Goal: Task Accomplishment & Management: Manage account settings

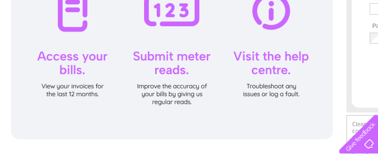
scroll to position [128, 0]
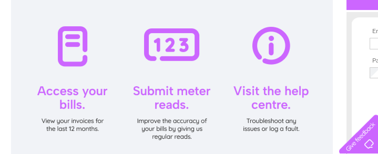
type input "[EMAIL_ADDRESS][DOMAIN_NAME]"
click at [69, 95] on div at bounding box center [172, 82] width 322 height 184
click at [66, 106] on div at bounding box center [172, 82] width 322 height 184
click at [74, 53] on div at bounding box center [172, 82] width 322 height 184
click at [75, 101] on div at bounding box center [172, 82] width 322 height 184
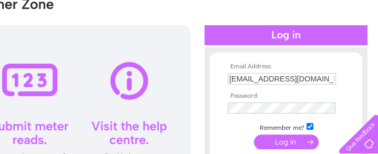
scroll to position [128, 142]
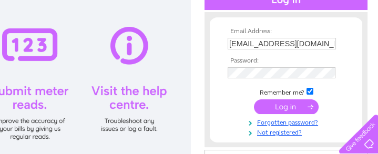
click at [292, 101] on input "submit" at bounding box center [286, 106] width 65 height 15
click at [287, 111] on input "submit" at bounding box center [286, 106] width 65 height 15
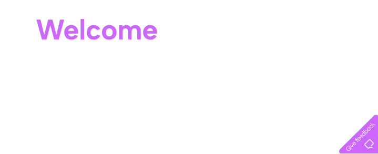
scroll to position [66, 0]
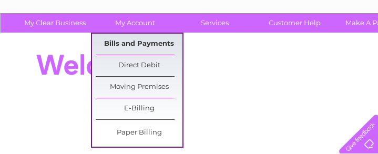
click at [145, 44] on link "Bills and Payments" at bounding box center [139, 44] width 87 height 21
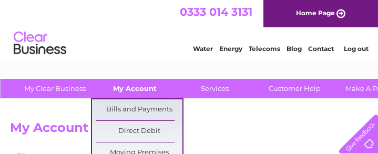
click at [137, 85] on link "My Account" at bounding box center [135, 88] width 87 height 19
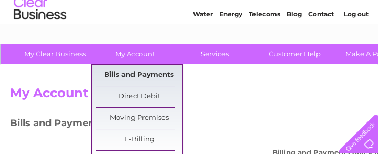
scroll to position [70, 0]
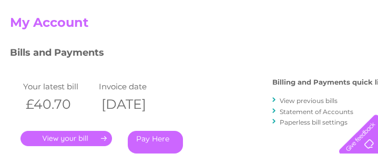
scroll to position [140, 0]
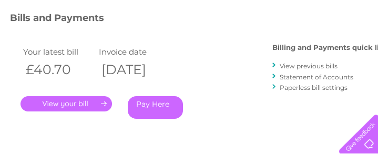
click at [313, 68] on link "View previous bills" at bounding box center [309, 66] width 58 height 8
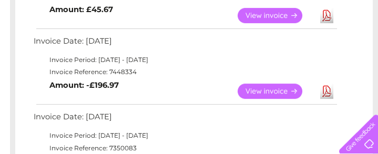
scroll to position [737, 0]
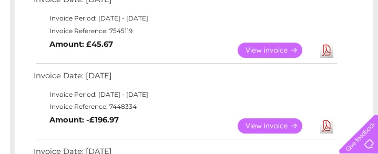
click at [269, 126] on link "View" at bounding box center [276, 125] width 77 height 15
